Goal: Information Seeking & Learning: Learn about a topic

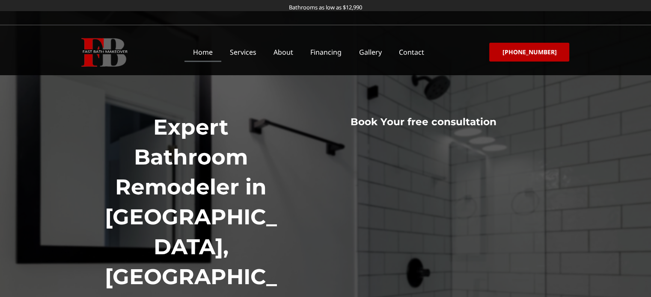
drag, startPoint x: 0, startPoint y: 0, endPoint x: 260, endPoint y: 121, distance: 286.7
drag, startPoint x: 260, startPoint y: 121, endPoint x: 180, endPoint y: 196, distance: 110.4
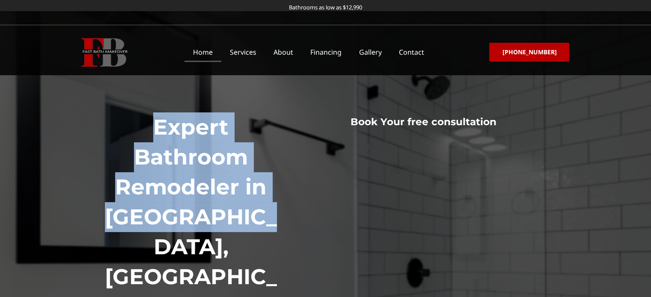
drag, startPoint x: 150, startPoint y: 123, endPoint x: 273, endPoint y: 231, distance: 163.4
click at [273, 231] on h1 "Expert Bathroom Remodeler in [GEOGRAPHIC_DATA], [GEOGRAPHIC_DATA]" at bounding box center [191, 217] width 185 height 210
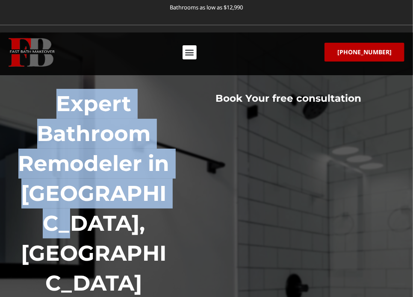
click at [169, 115] on h1 "Expert Bathroom Remodeler in [GEOGRAPHIC_DATA], [GEOGRAPHIC_DATA]" at bounding box center [94, 194] width 154 height 210
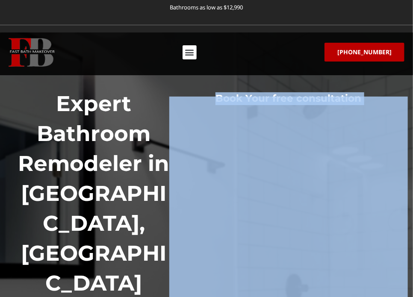
drag, startPoint x: 219, startPoint y: 94, endPoint x: 226, endPoint y: 97, distance: 7.9
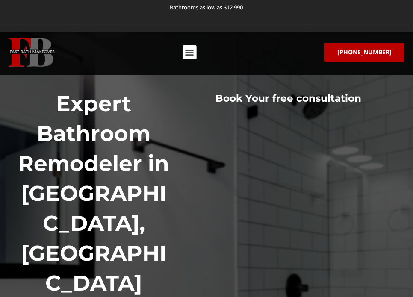
click at [112, 133] on h1 "Expert Bathroom Remodeler in [GEOGRAPHIC_DATA], [GEOGRAPHIC_DATA]" at bounding box center [94, 194] width 154 height 210
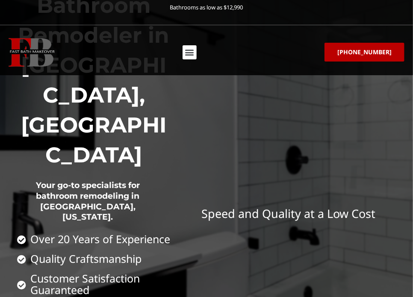
scroll to position [43, 0]
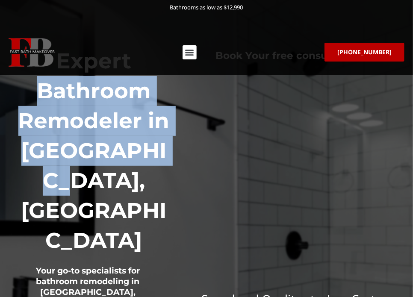
drag, startPoint x: 111, startPoint y: 182, endPoint x: 36, endPoint y: 104, distance: 108.0
click at [36, 104] on h1 "Expert Bathroom Remodeler in [GEOGRAPHIC_DATA], [GEOGRAPHIC_DATA]" at bounding box center [94, 151] width 154 height 210
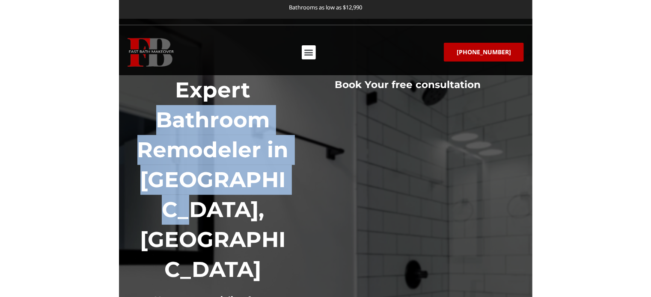
scroll to position [0, 0]
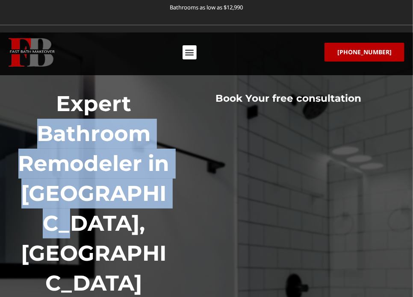
click at [20, 124] on h1 "Expert Bathroom Remodeler in [GEOGRAPHIC_DATA], [GEOGRAPHIC_DATA]" at bounding box center [94, 194] width 154 height 210
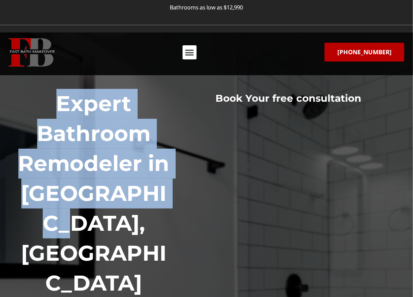
drag, startPoint x: 55, startPoint y: 103, endPoint x: 139, endPoint y: 222, distance: 146.0
click at [139, 222] on h1 "Expert Bathroom Remodeler in [GEOGRAPHIC_DATA], [GEOGRAPHIC_DATA]" at bounding box center [94, 194] width 154 height 210
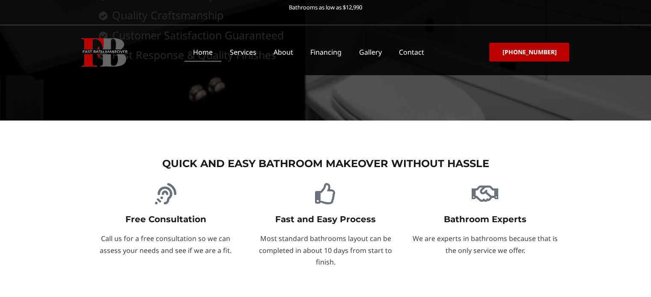
scroll to position [642, 0]
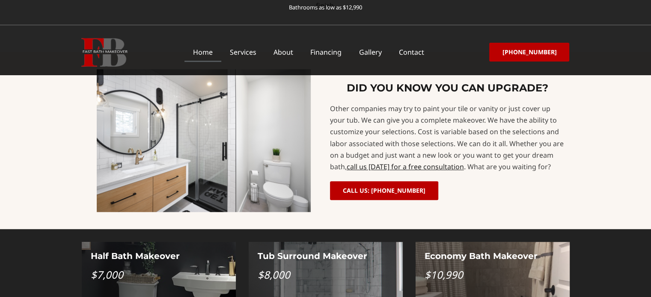
drag, startPoint x: 284, startPoint y: 1, endPoint x: 140, endPoint y: 185, distance: 234.0
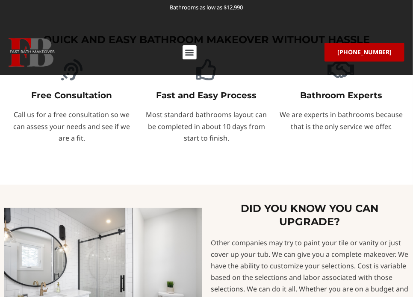
scroll to position [505, 0]
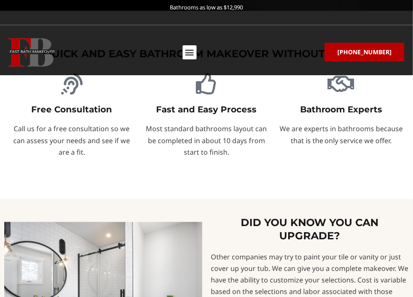
click at [277, 252] on div "Other companies may try to paint your tile or vanity or just cover up your tub.…" at bounding box center [310, 292] width 198 height 81
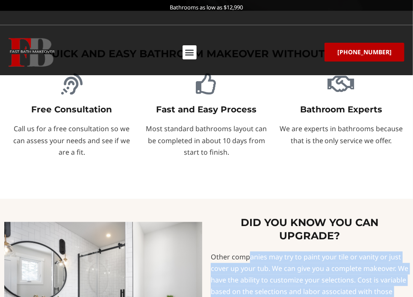
drag, startPoint x: 211, startPoint y: 186, endPoint x: 371, endPoint y: 253, distance: 173.1
click at [371, 253] on div "Other companies may try to paint your tile or vanity or just cover up your tub.…" at bounding box center [310, 292] width 198 height 81
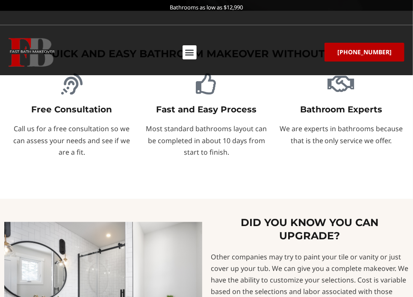
click at [285, 216] on h3 "DID YOU KNOW YOU CAN UPGRADE?" at bounding box center [310, 229] width 198 height 27
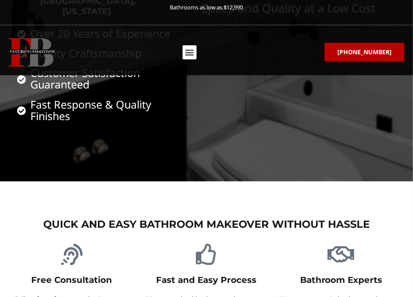
scroll to position [334, 0]
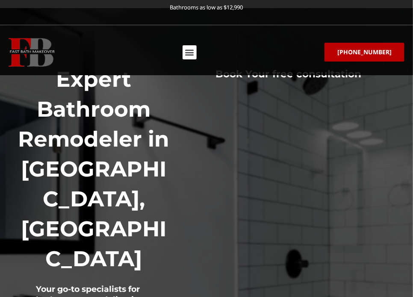
scroll to position [0, 0]
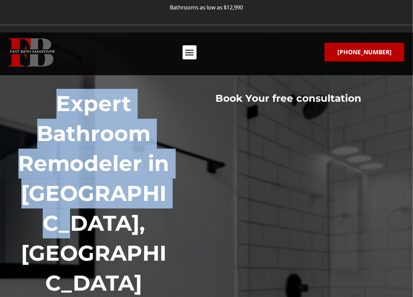
drag, startPoint x: 53, startPoint y: 101, endPoint x: 136, endPoint y: 222, distance: 147.2
click at [136, 222] on h1 "Expert Bathroom Remodeler in [GEOGRAPHIC_DATA], [GEOGRAPHIC_DATA]" at bounding box center [94, 194] width 154 height 210
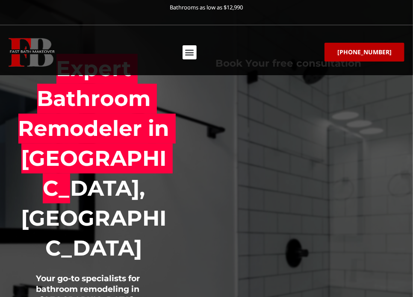
scroll to position [86, 0]
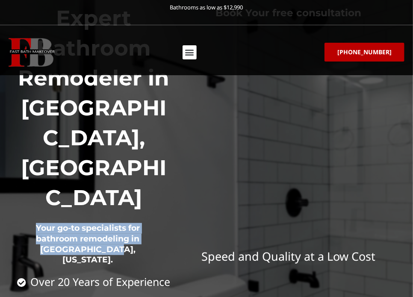
drag, startPoint x: 30, startPoint y: 164, endPoint x: 126, endPoint y: 191, distance: 99.1
click at [126, 213] on h2 "Your go-to specialists for bathroom remodeling in [GEOGRAPHIC_DATA], [US_STATE]." at bounding box center [88, 244] width 142 height 63
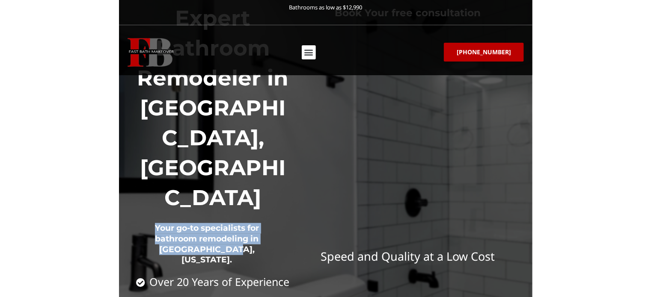
scroll to position [64, 0]
